Goal: Transaction & Acquisition: Purchase product/service

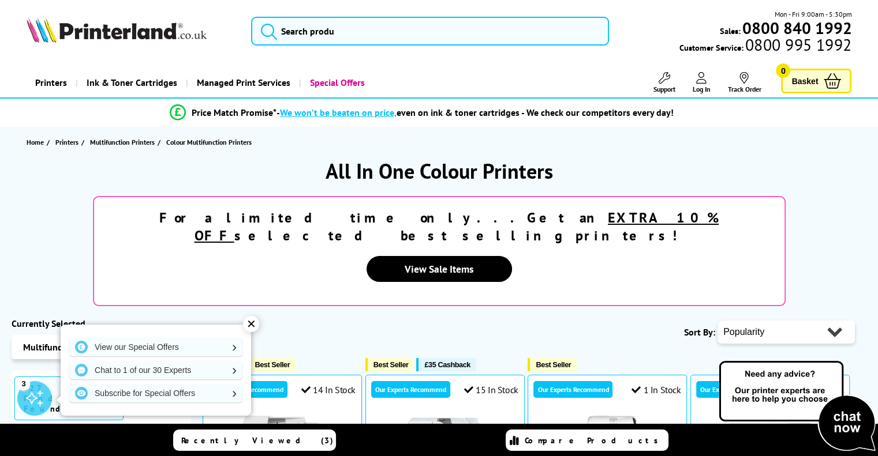
click at [247, 320] on div "✕" at bounding box center [251, 324] width 16 height 16
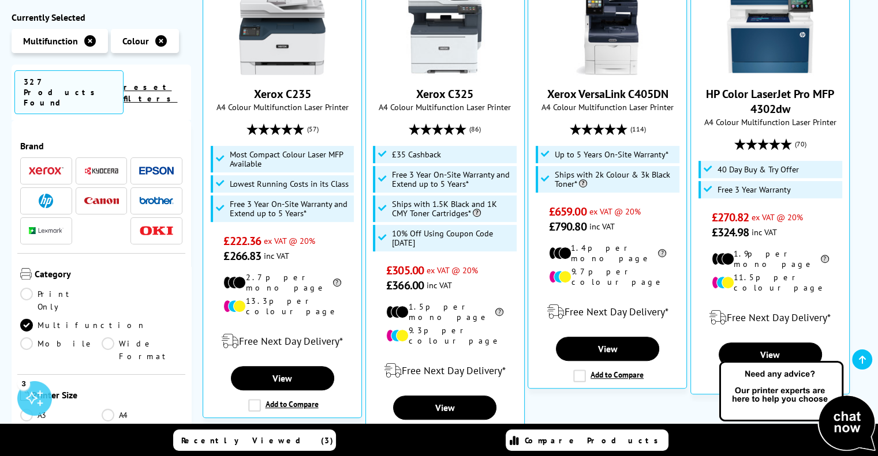
scroll to position [439, 0]
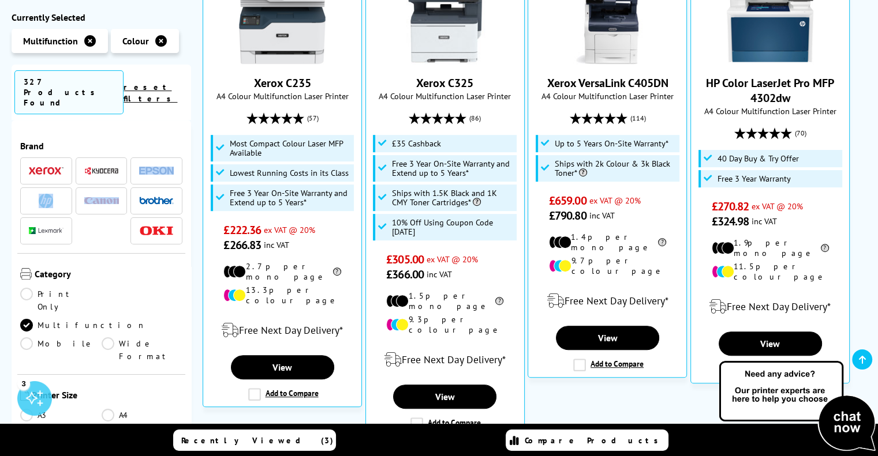
drag, startPoint x: 188, startPoint y: 149, endPoint x: 187, endPoint y: 175, distance: 26.0
click at [187, 175] on div "Brand" at bounding box center [101, 319] width 179 height 399
click at [187, 208] on div "Brand" at bounding box center [101, 319] width 179 height 399
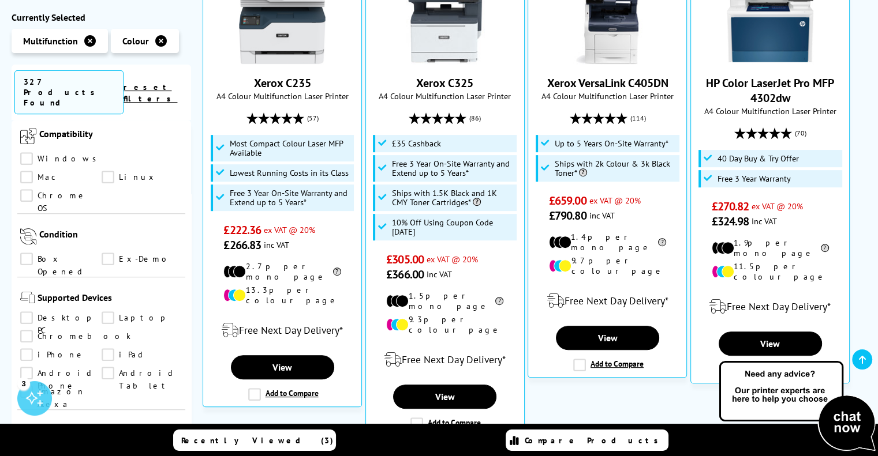
scroll to position [830, 0]
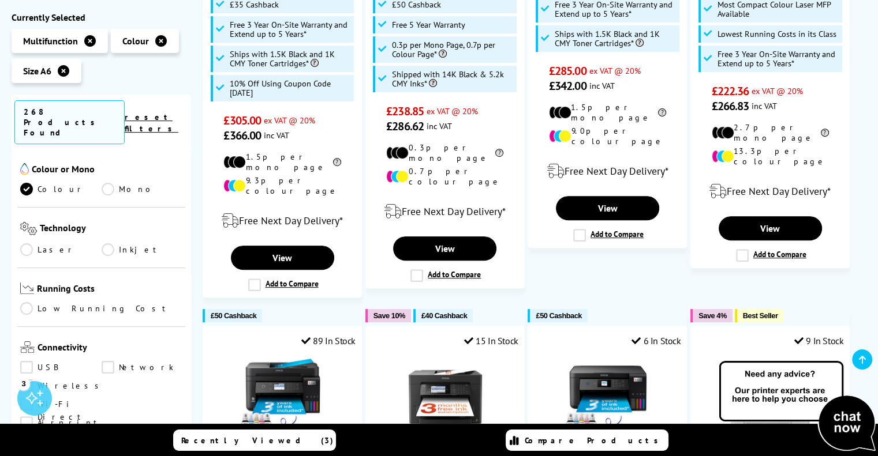
scroll to position [288, 0]
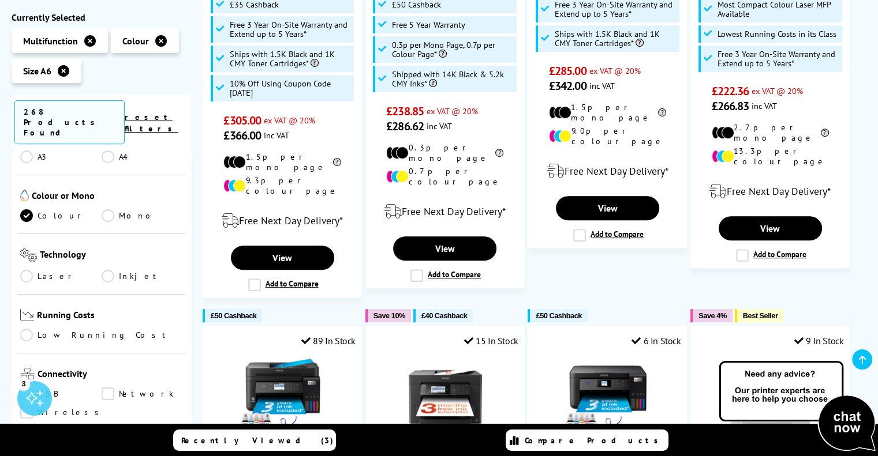
click at [55, 270] on link "Laser" at bounding box center [60, 276] width 81 height 13
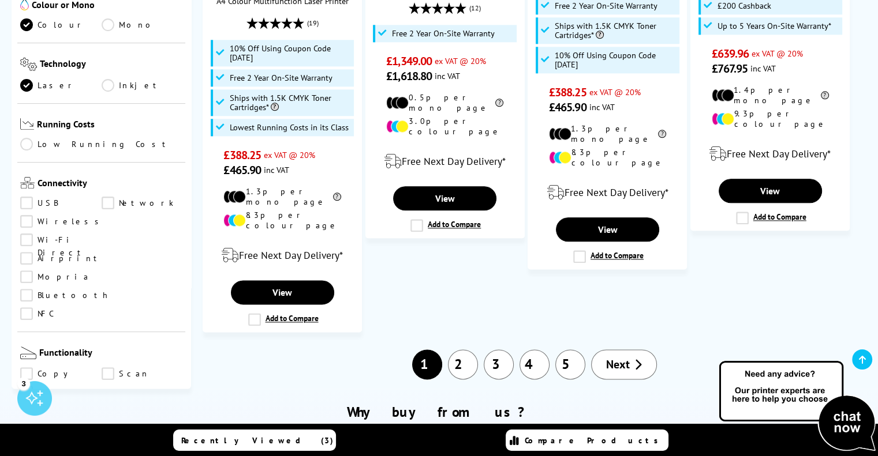
scroll to position [1400, 0]
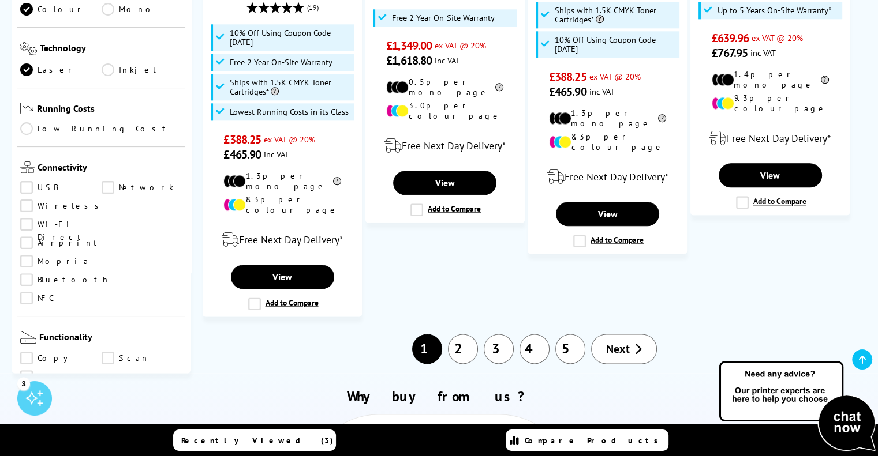
click at [630, 334] on link "Next" at bounding box center [624, 349] width 66 height 30
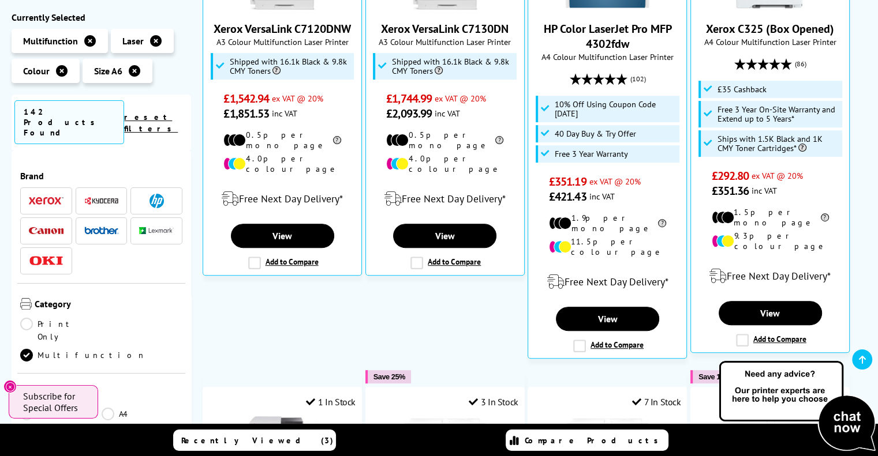
scroll to position [322, 0]
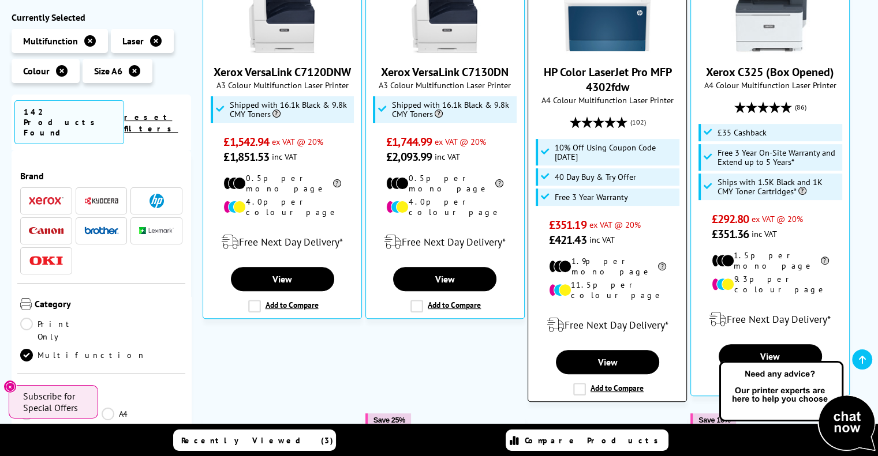
click at [612, 74] on link "HP Color LaserJet Pro MFP 4302fdw" at bounding box center [607, 80] width 128 height 30
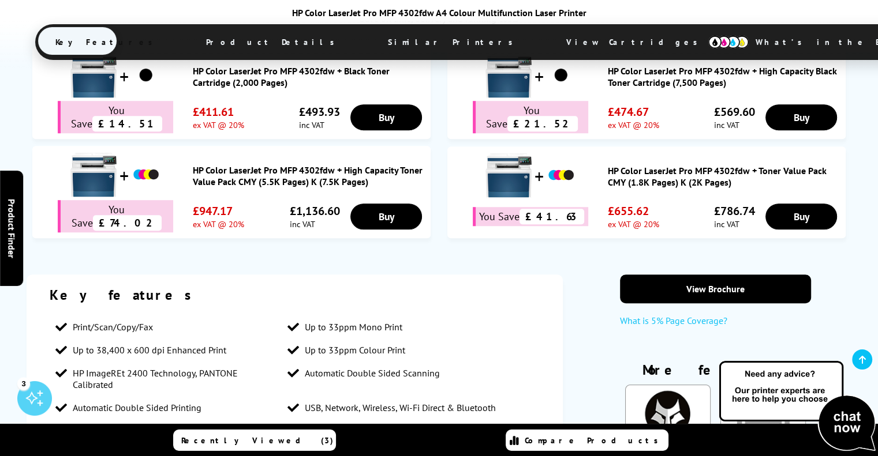
scroll to position [1198, 0]
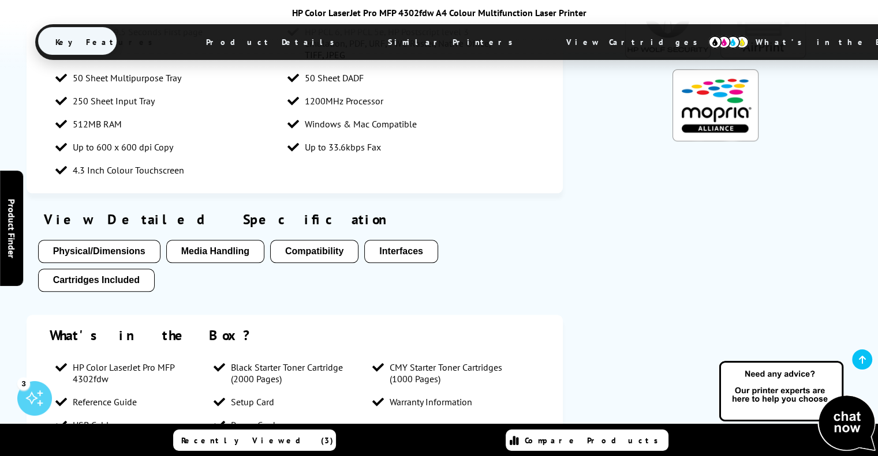
click at [220, 240] on button "Media Handling" at bounding box center [215, 251] width 98 height 23
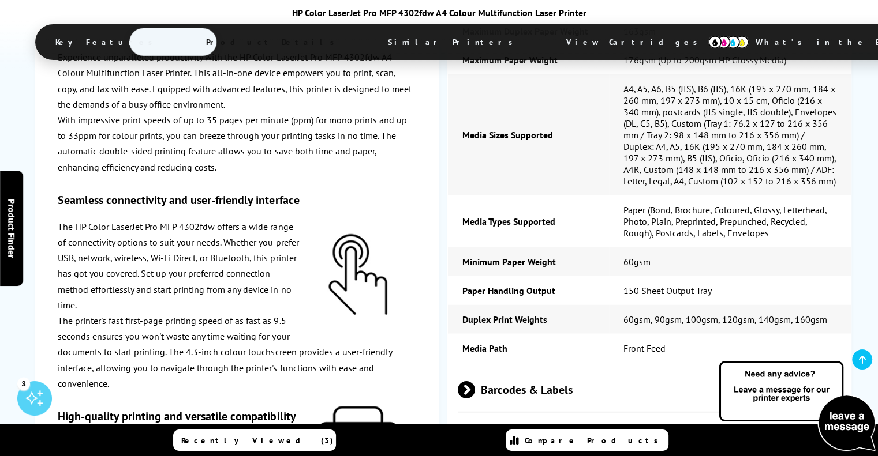
scroll to position [2944, 0]
